Goal: Information Seeking & Learning: Learn about a topic

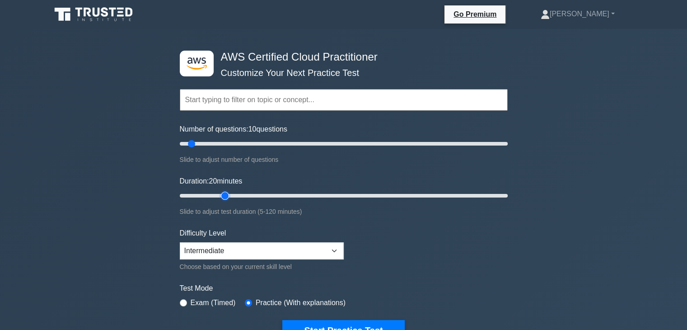
type input "20"
click at [228, 197] on input "Duration: 20 minutes" at bounding box center [344, 195] width 328 height 11
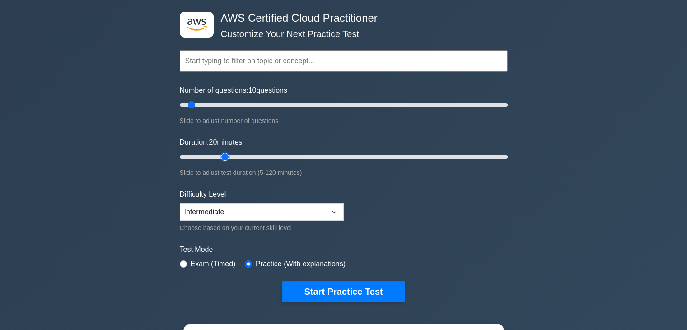
scroll to position [40, 0]
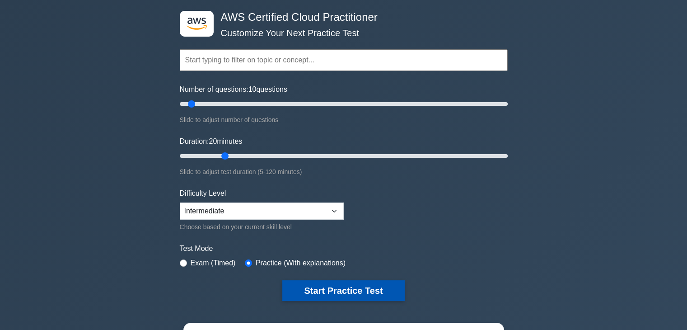
click at [336, 295] on button "Start Practice Test" at bounding box center [343, 290] width 122 height 21
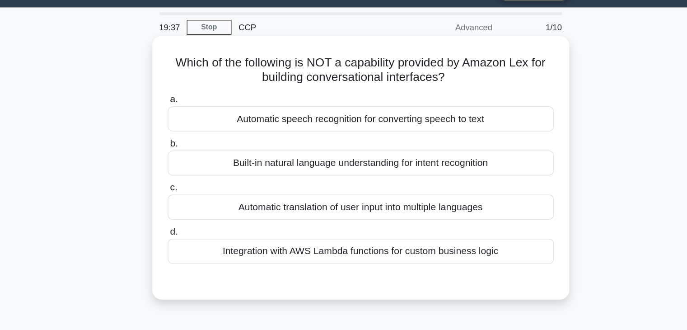
click at [334, 215] on div "Integration with AWS Lambda functions for custom business logic" at bounding box center [343, 213] width 293 height 19
click at [197, 202] on input "d. Integration with AWS Lambda functions for custom business logic" at bounding box center [197, 199] width 0 height 6
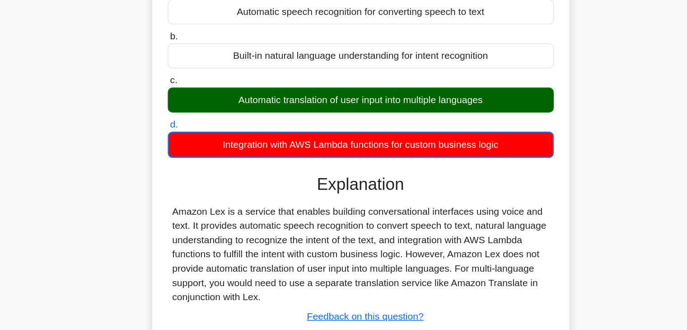
scroll to position [25, 0]
